Goal: Information Seeking & Learning: Find specific fact

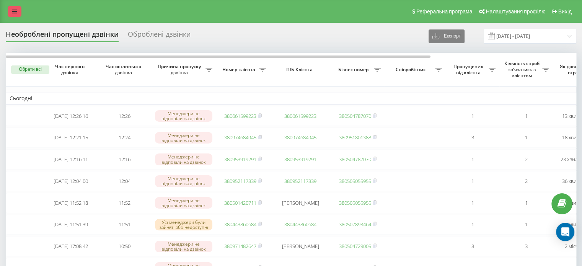
click at [19, 10] on link at bounding box center [15, 11] width 14 height 11
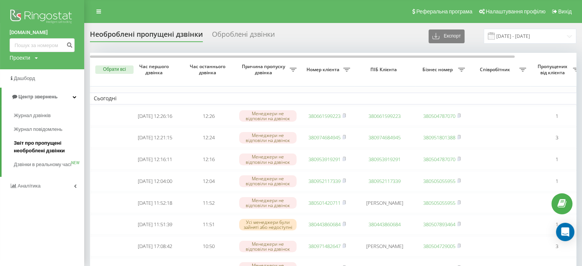
click at [22, 150] on span "Звіт про пропущені необроблені дзвінки" at bounding box center [47, 146] width 67 height 15
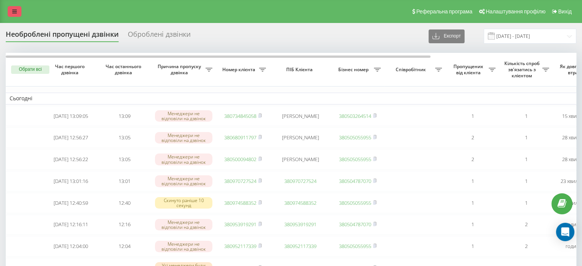
click at [12, 13] on link at bounding box center [15, 11] width 14 height 11
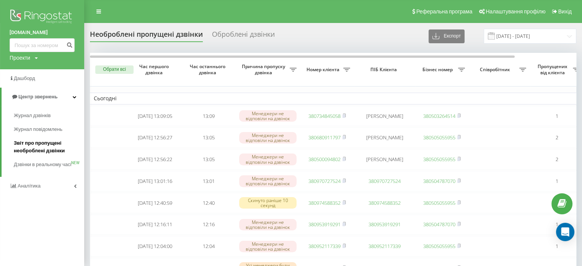
click at [21, 145] on span "Звіт про пропущені необроблені дзвінки" at bounding box center [47, 146] width 67 height 15
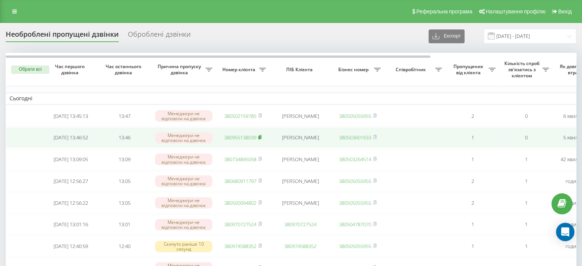
click at [260, 139] on rect at bounding box center [259, 137] width 2 height 3
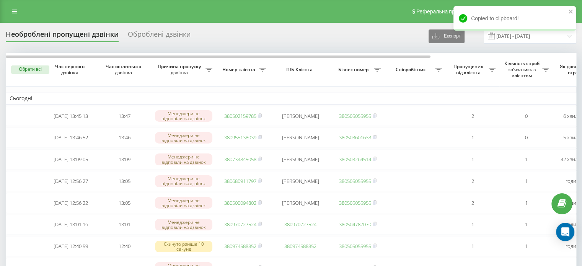
drag, startPoint x: 10, startPoint y: 9, endPoint x: 7, endPoint y: 12, distance: 4.1
click at [10, 9] on link at bounding box center [15, 11] width 14 height 11
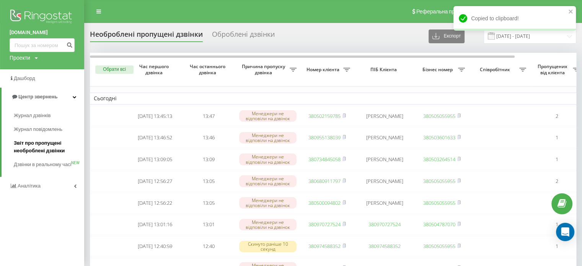
click at [26, 155] on link "Звіт про пропущені необроблені дзвінки" at bounding box center [49, 146] width 70 height 21
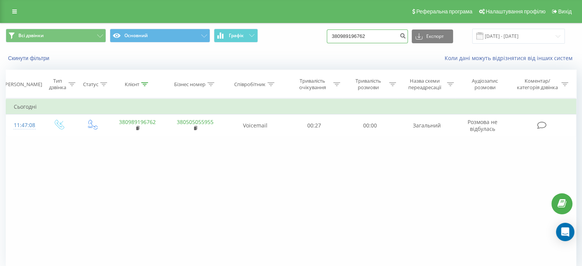
drag, startPoint x: 380, startPoint y: 33, endPoint x: 268, endPoint y: 49, distance: 113.2
click at [268, 49] on div "Всі дзвінки Основний Графік 380989196762 Експорт .csv .xls .xlsx 22.06.2025 - 2…" at bounding box center [290, 45] width 581 height 44
paste input "55138039"
type input "380955138039"
click at [406, 34] on icon "submit" at bounding box center [402, 35] width 7 height 5
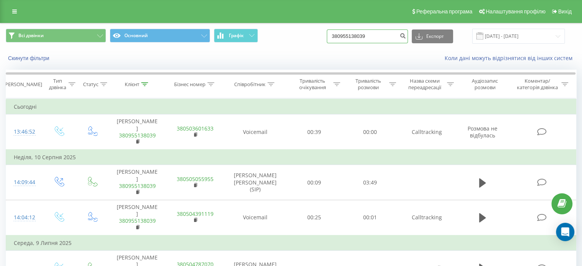
drag, startPoint x: 322, startPoint y: 29, endPoint x: 245, endPoint y: 28, distance: 76.5
click at [245, 28] on div "Всі дзвінки Основний Графік 380955138039 Експорт .csv .xls .xlsx 22.06.2025 - 2…" at bounding box center [290, 36] width 581 height 26
paste input "83991354"
type input "380983991354"
click at [406, 37] on icon "submit" at bounding box center [402, 35] width 7 height 5
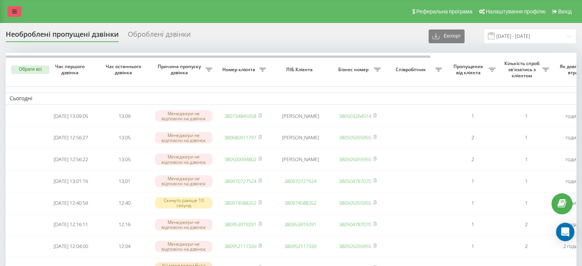
click at [18, 13] on link at bounding box center [15, 11] width 14 height 11
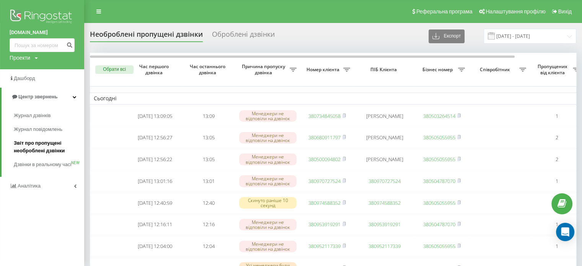
click at [42, 149] on span "Звіт про пропущені необроблені дзвінки" at bounding box center [47, 146] width 67 height 15
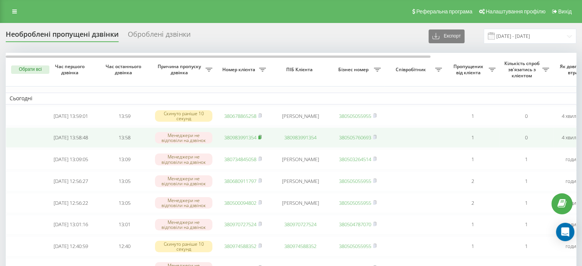
click at [260, 139] on rect at bounding box center [259, 137] width 2 height 3
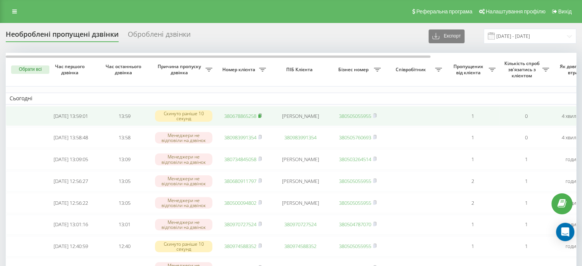
click at [260, 116] on rect at bounding box center [259, 115] width 2 height 3
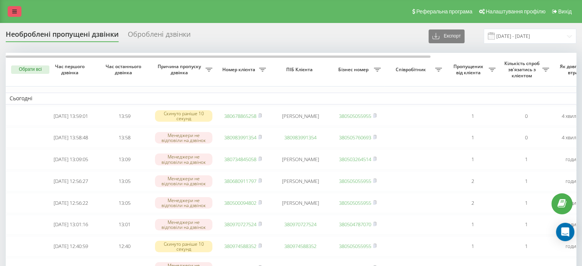
click at [14, 9] on link at bounding box center [15, 11] width 14 height 11
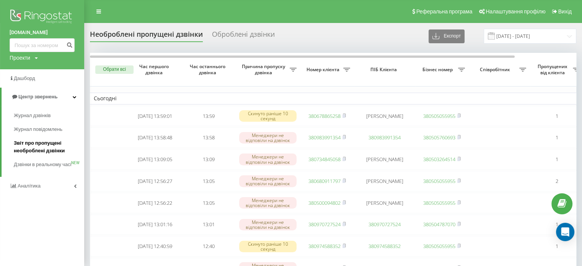
click at [39, 150] on span "Звіт про пропущені необроблені дзвінки" at bounding box center [47, 146] width 67 height 15
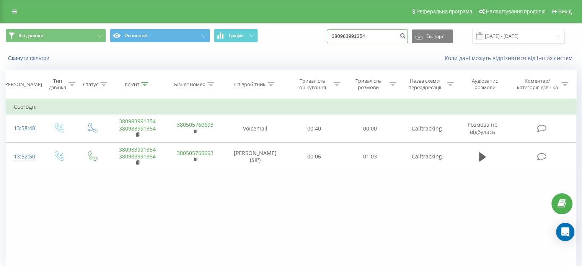
drag, startPoint x: 375, startPoint y: 32, endPoint x: 297, endPoint y: 34, distance: 78.4
click at [297, 34] on div "Всі дзвінки Основний Графік 380983991354 Експорт .csv .xls .xlsx 22.06.2025 - 2…" at bounding box center [291, 36] width 570 height 15
paste input "678865258"
type input "380678865258"
click at [414, 39] on div "380678865258 Експорт .csv .xls .xlsx 22.06.2025 - 22.09.2025" at bounding box center [446, 36] width 238 height 15
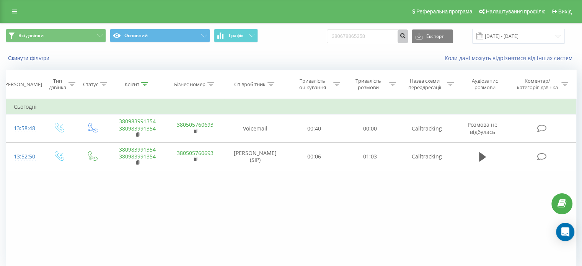
drag, startPoint x: 409, startPoint y: 35, endPoint x: 404, endPoint y: 41, distance: 7.9
click at [406, 37] on icon "submit" at bounding box center [402, 35] width 7 height 5
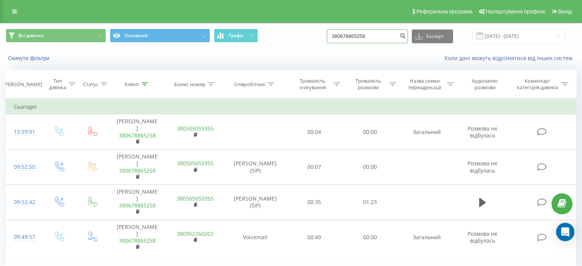
drag, startPoint x: 376, startPoint y: 38, endPoint x: 336, endPoint y: 42, distance: 39.7
click at [336, 42] on div "Всі дзвінки Основний Графік 380678865258 Експорт .csv .xls .xlsx 22.06.2025 - 2…" at bounding box center [291, 36] width 570 height 15
paste input "979288567"
type input "380979288567"
drag, startPoint x: 407, startPoint y: 41, endPoint x: 406, endPoint y: 46, distance: 5.1
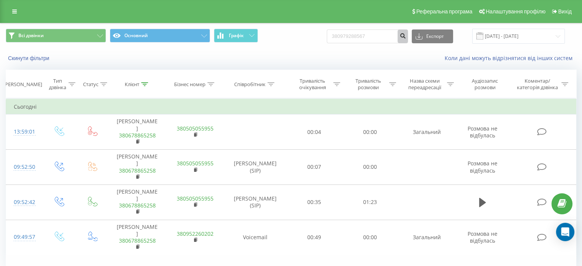
click at [407, 41] on button "submit" at bounding box center [402, 36] width 10 height 14
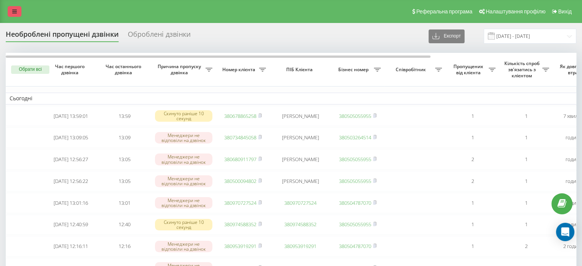
click at [13, 8] on link at bounding box center [15, 11] width 14 height 11
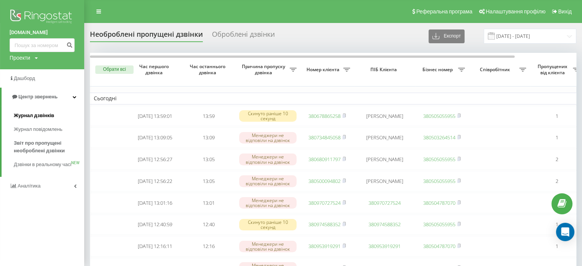
click at [46, 114] on span "Журнал дзвінків" at bounding box center [34, 116] width 41 height 8
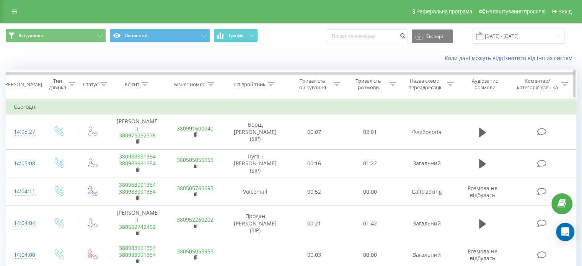
click at [241, 89] on th "Співробітник" at bounding box center [255, 84] width 62 height 28
click at [245, 82] on div "Співробітник" at bounding box center [249, 84] width 31 height 7
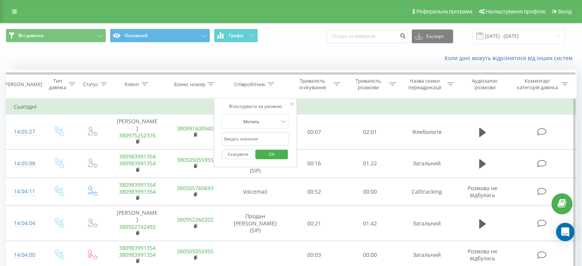
click at [257, 137] on input "text" at bounding box center [254, 138] width 67 height 13
type input "бурлака"
click at [273, 154] on span "OK" at bounding box center [271, 154] width 21 height 12
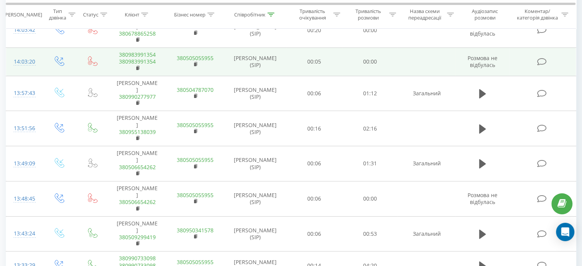
scroll to position [115, 0]
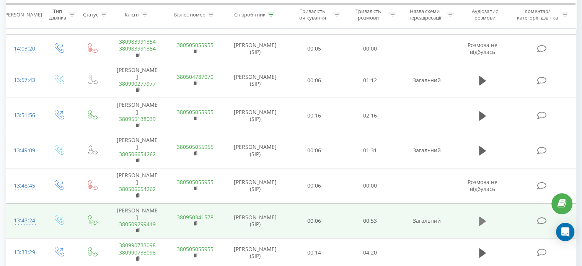
click at [481, 216] on icon at bounding box center [482, 220] width 7 height 9
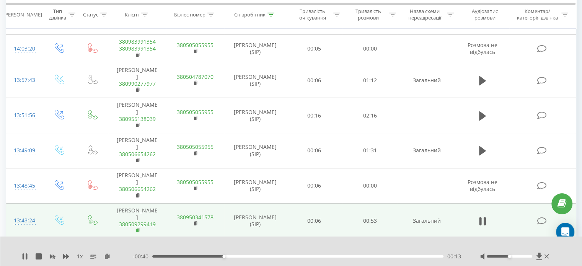
click at [140, 228] on icon at bounding box center [138, 230] width 4 height 5
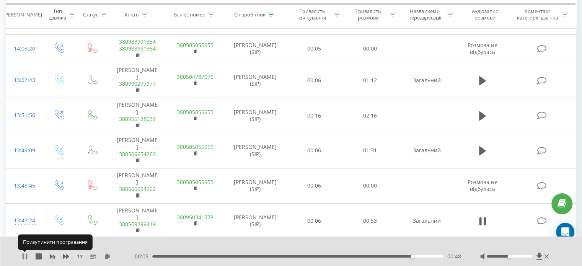
click at [27, 258] on icon at bounding box center [27, 256] width 2 height 6
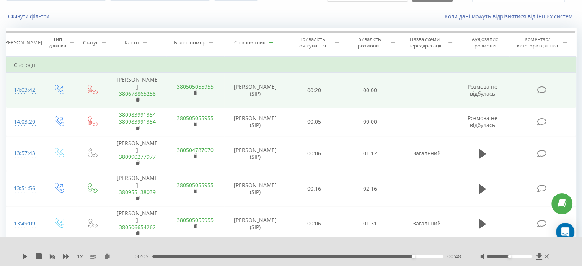
scroll to position [0, 0]
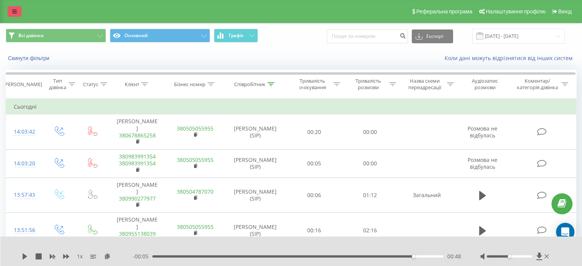
click at [15, 10] on icon at bounding box center [14, 11] width 5 height 5
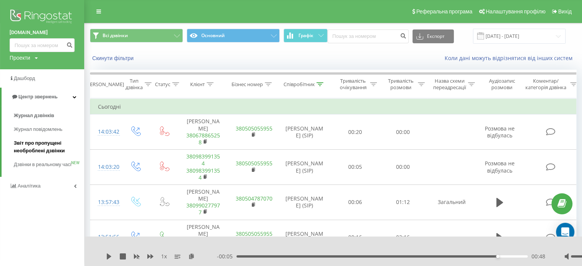
click at [29, 139] on link "Звіт про пропущені необроблені дзвінки" at bounding box center [49, 146] width 70 height 21
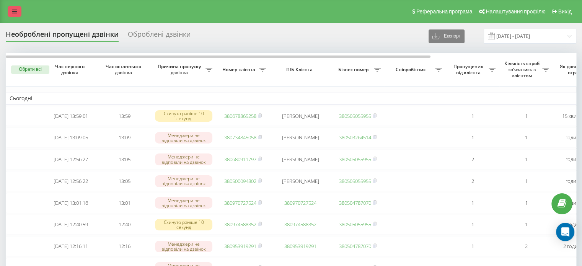
click at [15, 7] on link at bounding box center [15, 11] width 14 height 11
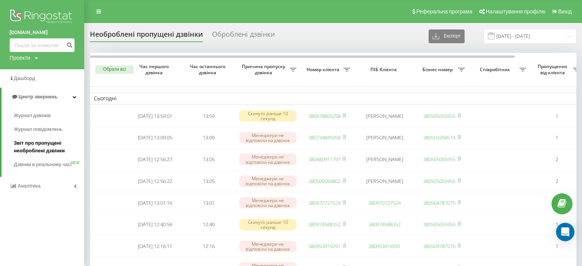
click at [36, 144] on span "Звіт про пропущені необроблені дзвінки" at bounding box center [47, 146] width 67 height 15
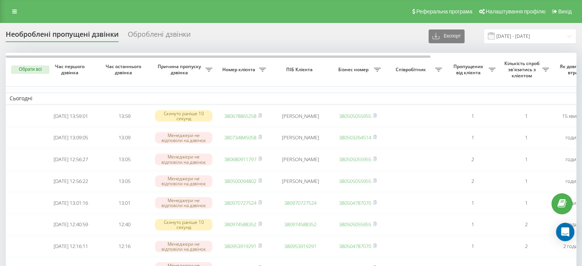
drag, startPoint x: 13, startPoint y: 5, endPoint x: 20, endPoint y: 25, distance: 20.7
click at [13, 5] on div "Реферальна програма Налаштування профілю Вихід" at bounding box center [291, 11] width 582 height 23
click at [12, 12] on icon at bounding box center [14, 11] width 5 height 5
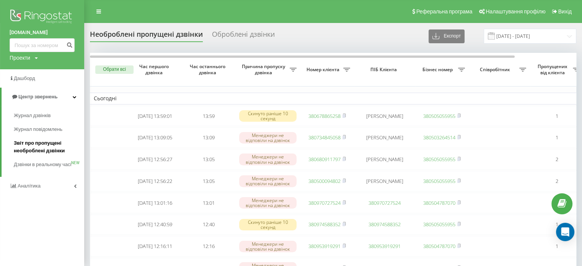
click at [26, 140] on span "Звіт про пропущені необроблені дзвінки" at bounding box center [47, 146] width 67 height 15
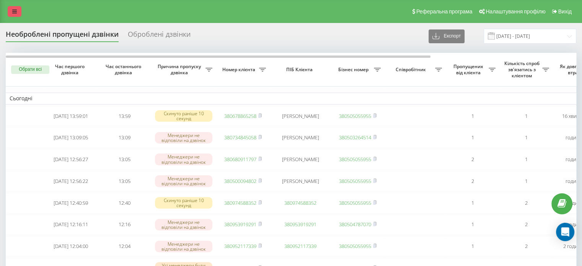
click at [17, 13] on link at bounding box center [15, 11] width 14 height 11
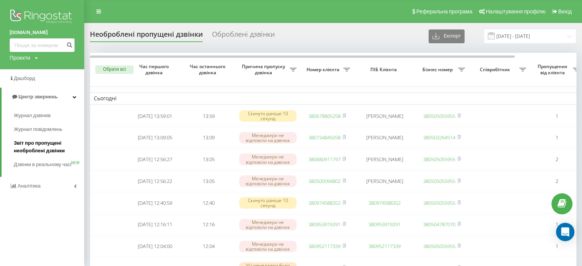
click at [60, 150] on span "Звіт про пропущені необроблені дзвінки" at bounding box center [47, 146] width 67 height 15
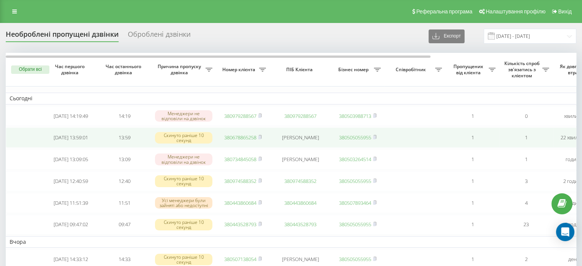
drag, startPoint x: 260, startPoint y: 115, endPoint x: 277, endPoint y: 139, distance: 29.1
click at [260, 115] on rect at bounding box center [259, 115] width 2 height 3
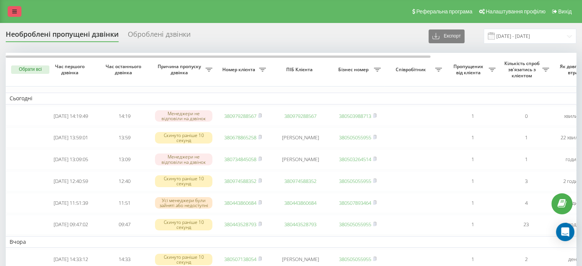
click at [17, 12] on link at bounding box center [15, 11] width 14 height 11
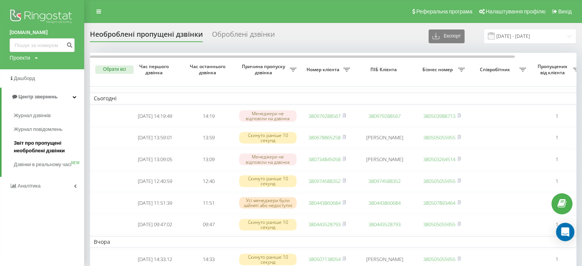
click at [40, 150] on span "Звіт про пропущені необроблені дзвінки" at bounding box center [47, 146] width 67 height 15
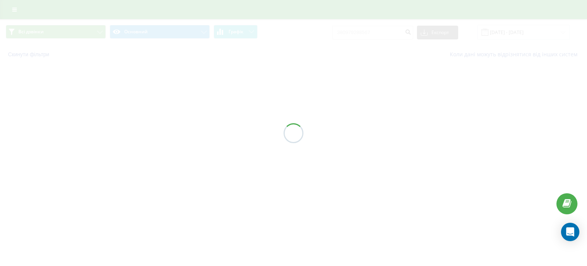
click at [447, 232] on div at bounding box center [293, 133] width 587 height 266
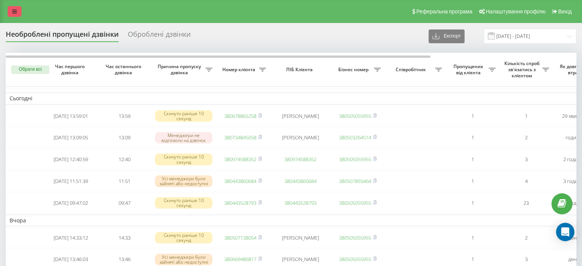
click at [12, 13] on icon at bounding box center [14, 11] width 5 height 5
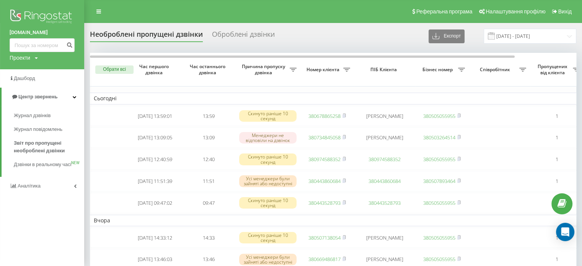
drag, startPoint x: 97, startPoint y: 12, endPoint x: 92, endPoint y: 26, distance: 14.8
click at [97, 12] on icon at bounding box center [98, 11] width 5 height 5
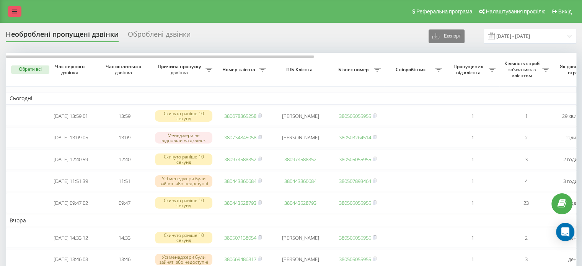
click at [16, 10] on icon at bounding box center [14, 11] width 5 height 5
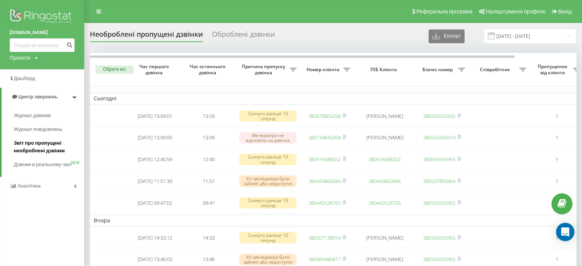
click at [24, 145] on span "Звіт про пропущені необроблені дзвінки" at bounding box center [47, 146] width 67 height 15
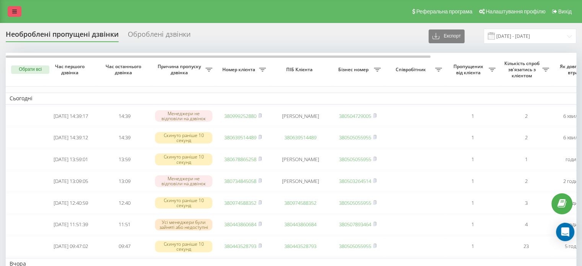
click at [12, 13] on icon at bounding box center [14, 11] width 5 height 5
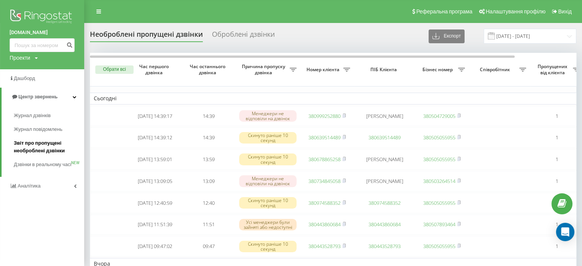
click at [44, 143] on span "Звіт про пропущені необроблені дзвінки" at bounding box center [47, 146] width 67 height 15
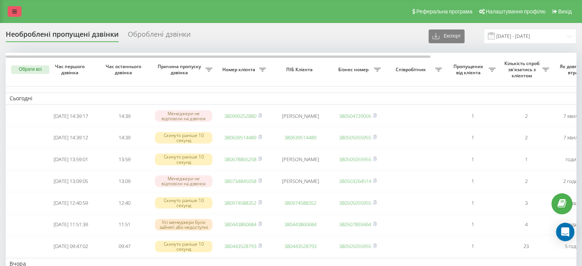
click at [13, 13] on icon at bounding box center [14, 11] width 5 height 5
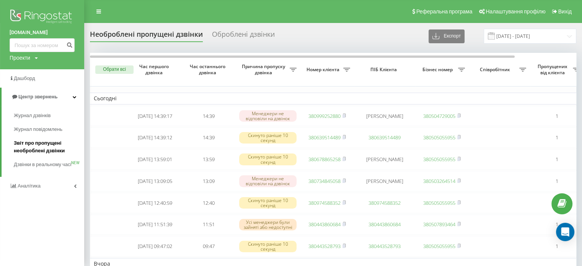
click at [28, 144] on span "Звіт про пропущені необроблені дзвінки" at bounding box center [47, 146] width 67 height 15
click at [24, 153] on span "Звіт про пропущені необроблені дзвінки" at bounding box center [47, 146] width 67 height 15
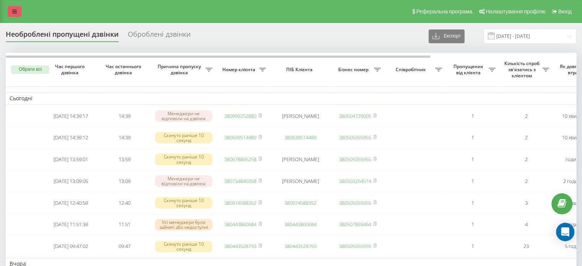
click at [15, 10] on icon at bounding box center [14, 11] width 5 height 5
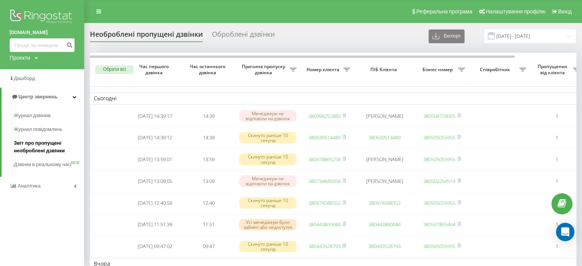
click at [49, 151] on span "Звіт про пропущені необроблені дзвінки" at bounding box center [47, 146] width 67 height 15
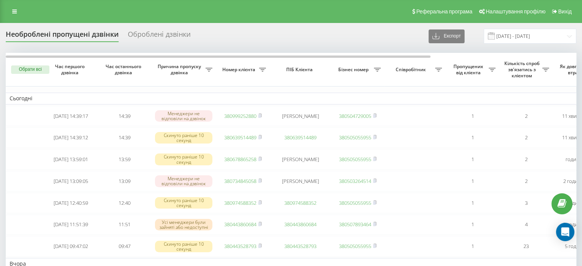
drag, startPoint x: 11, startPoint y: 15, endPoint x: 10, endPoint y: 18, distance: 3.9
click at [11, 15] on link at bounding box center [15, 11] width 14 height 11
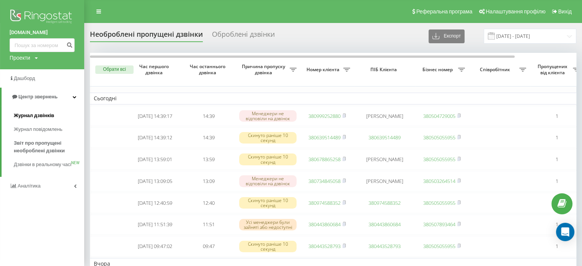
click at [32, 113] on span "Журнал дзвінків" at bounding box center [34, 116] width 41 height 8
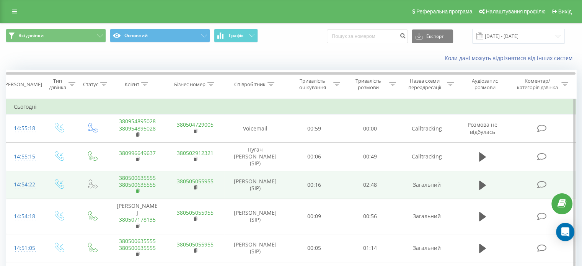
click at [138, 191] on rect at bounding box center [137, 190] width 2 height 3
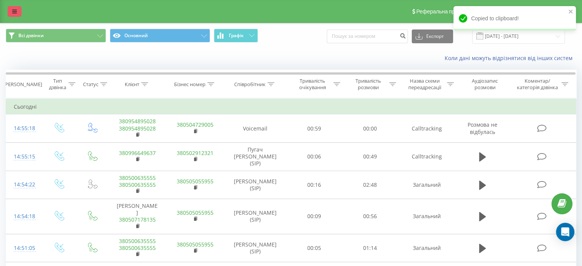
click at [17, 12] on link at bounding box center [15, 11] width 14 height 11
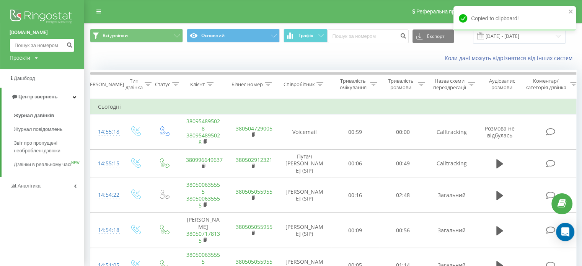
click at [41, 46] on input at bounding box center [42, 45] width 65 height 14
paste input "380500635555"
type input "380500635555"
click at [74, 44] on button "submit" at bounding box center [69, 45] width 10 height 14
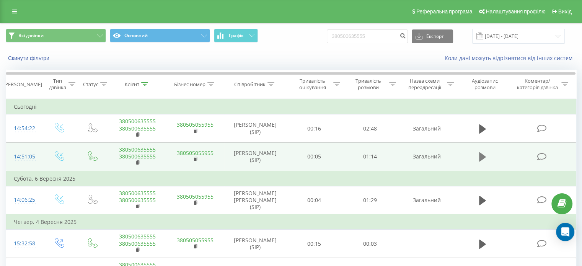
click at [480, 156] on icon at bounding box center [482, 156] width 7 height 9
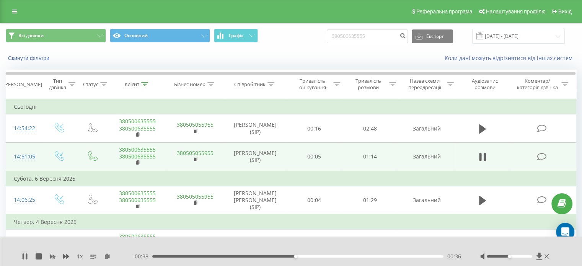
click at [297, 257] on div "00:36" at bounding box center [297, 256] width 291 height 2
click at [300, 257] on div "00:37" at bounding box center [298, 256] width 3 height 3
click at [306, 255] on div "00:38" at bounding box center [297, 256] width 291 height 2
drag, startPoint x: 9, startPoint y: 10, endPoint x: 12, endPoint y: 13, distance: 4.6
click at [9, 10] on link at bounding box center [15, 11] width 14 height 11
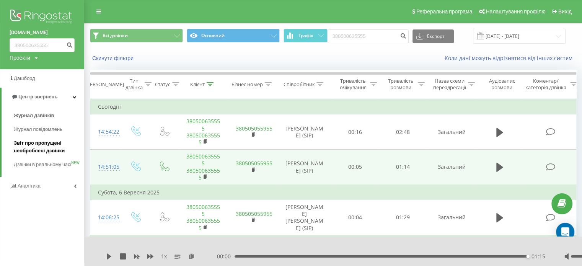
click at [53, 146] on span "Звіт про пропущені необроблені дзвінки" at bounding box center [47, 146] width 67 height 15
